Goal: Transaction & Acquisition: Subscribe to service/newsletter

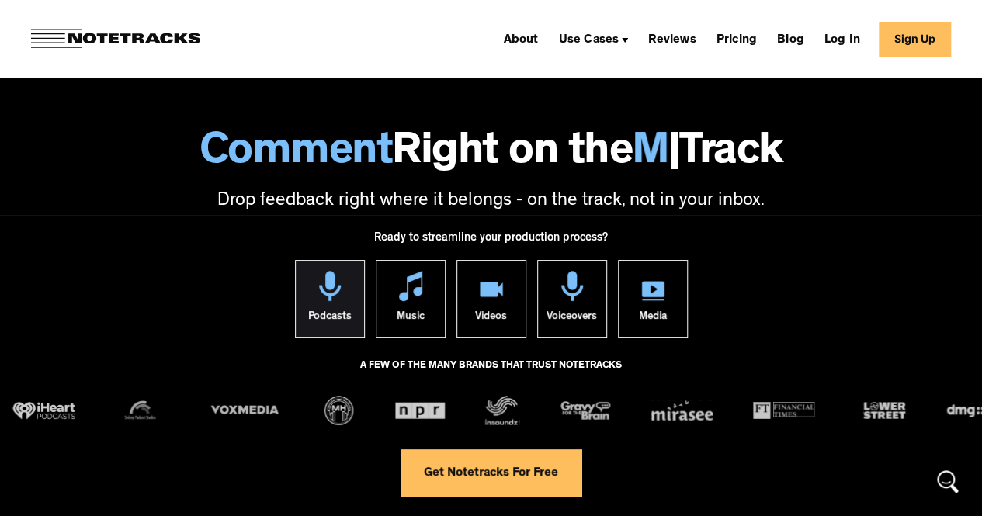
click at [298, 293] on link "Podcasts" at bounding box center [330, 299] width 70 height 78
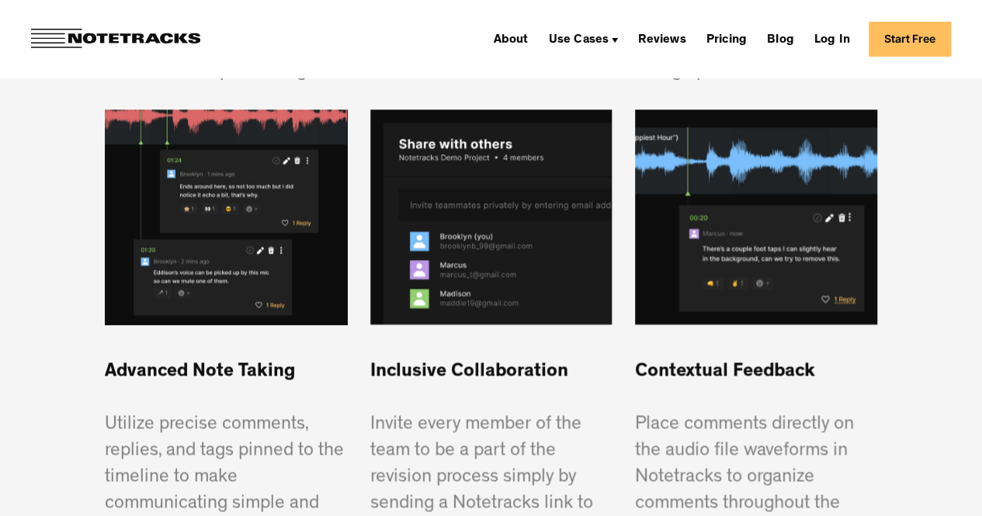
scroll to position [975, 0]
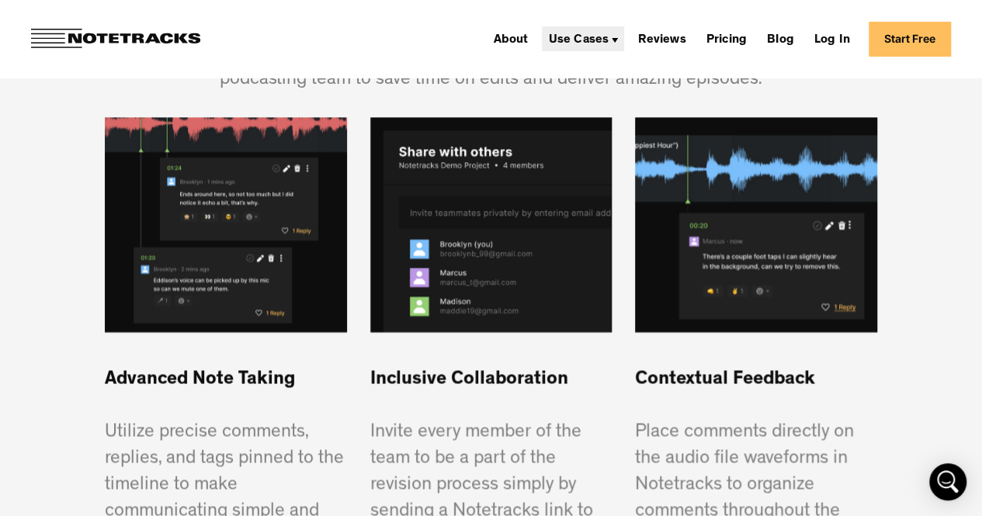
click at [624, 35] on div "Use Cases" at bounding box center [583, 38] width 82 height 25
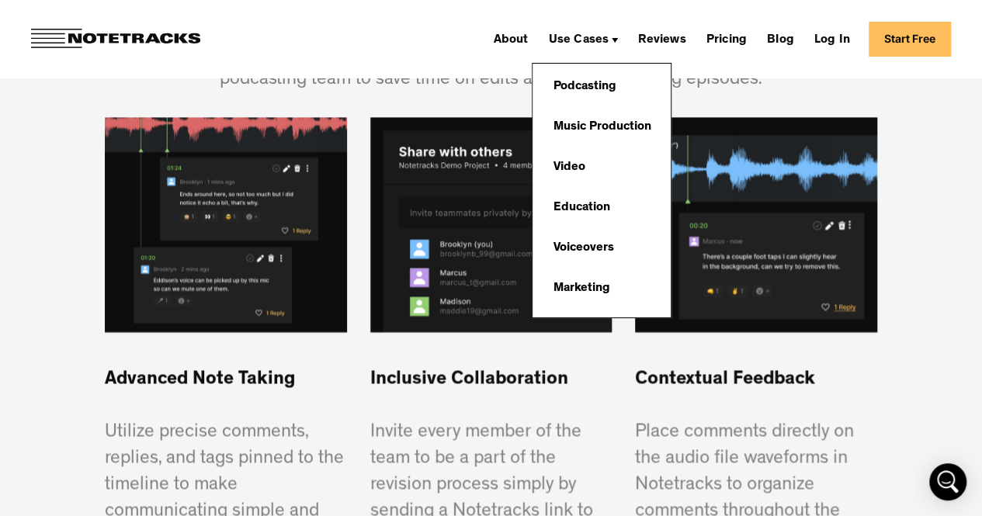
click at [617, 66] on div "Podcasting Music Production Video Education Voiceovers Marketing" at bounding box center [602, 191] width 138 height 254
click at [616, 84] on link "Podcasting" at bounding box center [584, 86] width 78 height 31
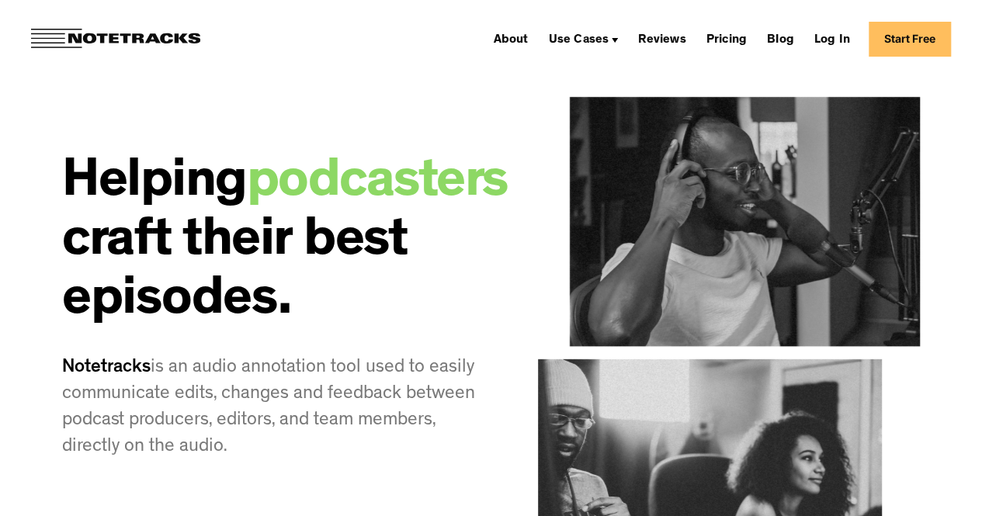
click at [926, 43] on link "Start Free" at bounding box center [910, 39] width 82 height 35
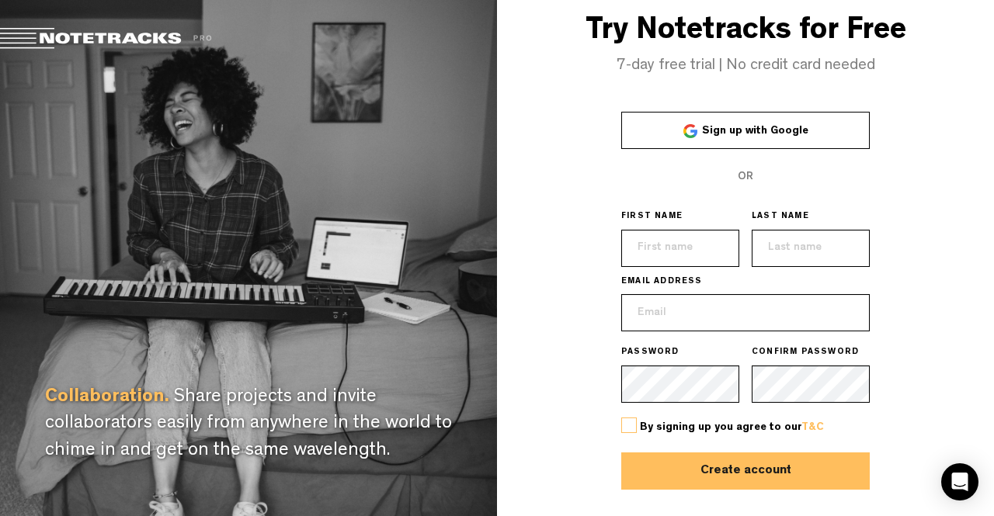
click at [785, 134] on span "Sign up with Google" at bounding box center [755, 131] width 106 height 11
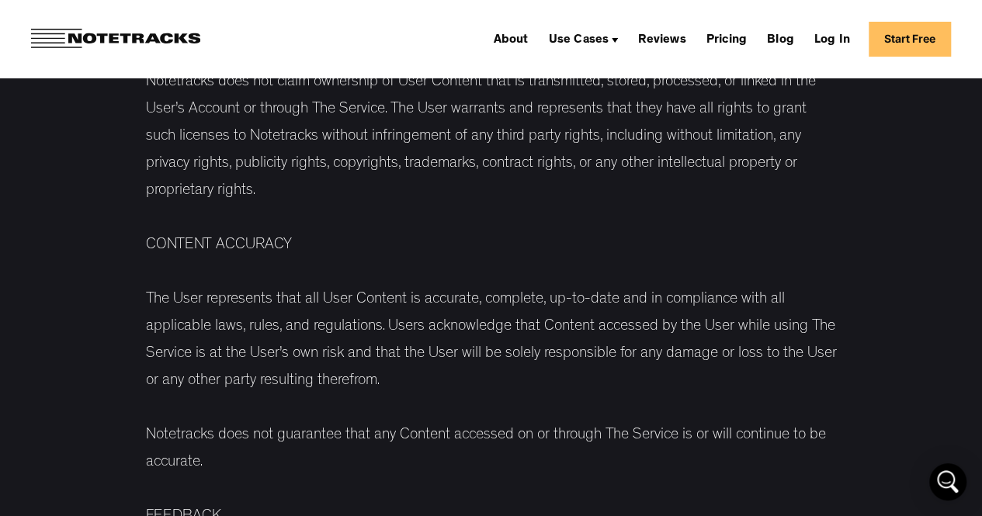
scroll to position [2330, 0]
